Goal: Information Seeking & Learning: Learn about a topic

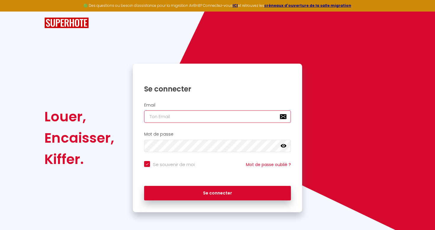
type input "[EMAIL_ADDRESS][DOMAIN_NAME]"
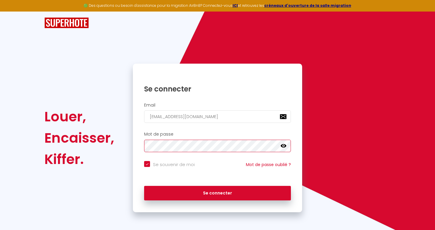
click at [218, 192] on button "Se connecter" at bounding box center [217, 193] width 147 height 15
checkbox input "true"
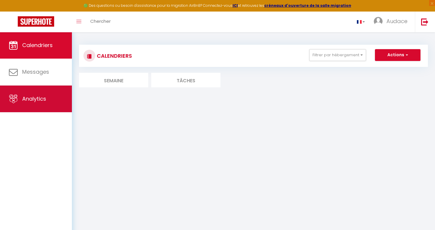
click at [51, 96] on link "Analytics" at bounding box center [36, 99] width 72 height 27
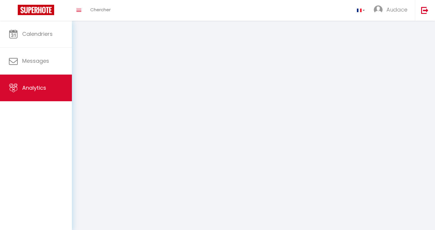
select select "2025"
select select "9"
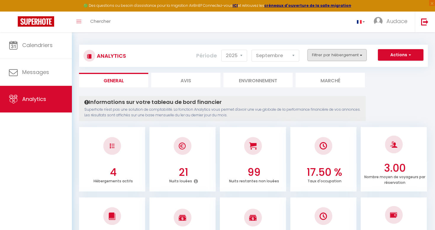
click at [347, 59] on button "Filtrer par hébergement" at bounding box center [337, 55] width 59 height 12
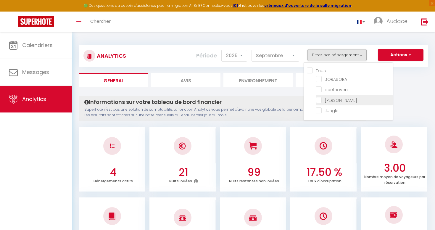
click at [321, 99] on Lattre "checkbox" at bounding box center [354, 100] width 77 height 6
checkbox Lattre "true"
checkbox input "false"
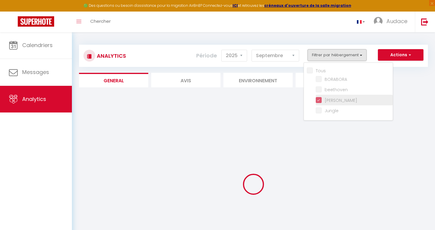
checkbox input "false"
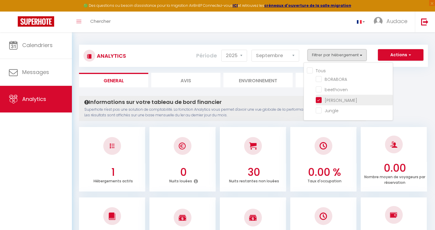
click at [320, 99] on Lattre "checkbox" at bounding box center [354, 100] width 77 height 6
checkbox Lattre "false"
checkbox input "false"
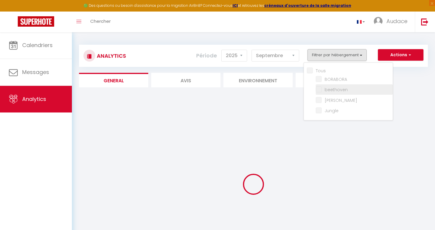
checkbox input "false"
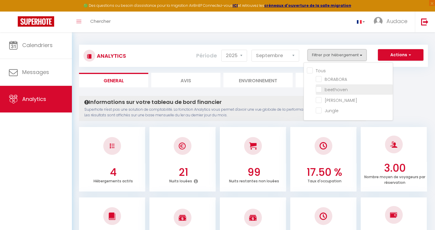
click at [320, 89] on input "checkbox" at bounding box center [354, 89] width 77 height 6
checkbox input "true"
checkbox input "false"
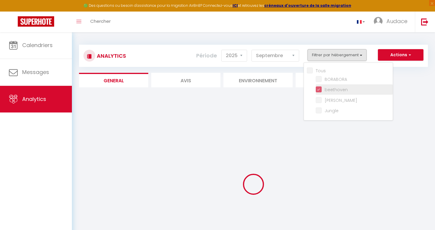
checkbox input "false"
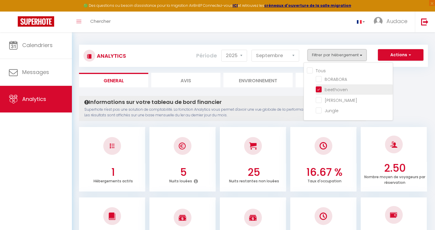
click at [320, 91] on input "checkbox" at bounding box center [354, 89] width 77 height 6
checkbox input "false"
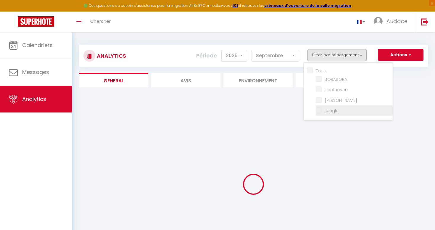
checkbox input "false"
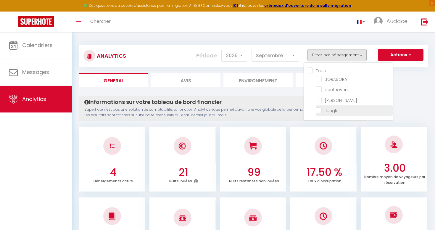
click at [320, 111] on input "checkbox" at bounding box center [354, 110] width 77 height 6
checkbox input "true"
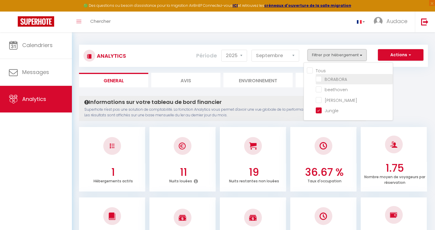
click at [320, 79] on input "checkbox" at bounding box center [354, 79] width 77 height 6
checkbox input "true"
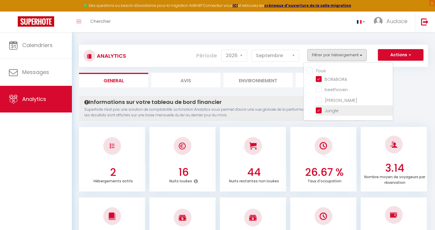
click at [320, 111] on input "checkbox" at bounding box center [354, 110] width 77 height 6
checkbox input "false"
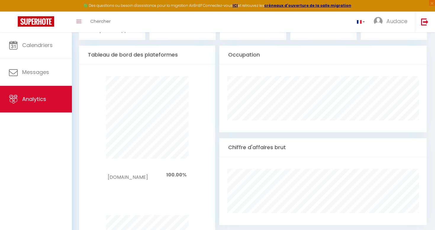
scroll to position [307, 0]
